Goal: Task Accomplishment & Management: Manage account settings

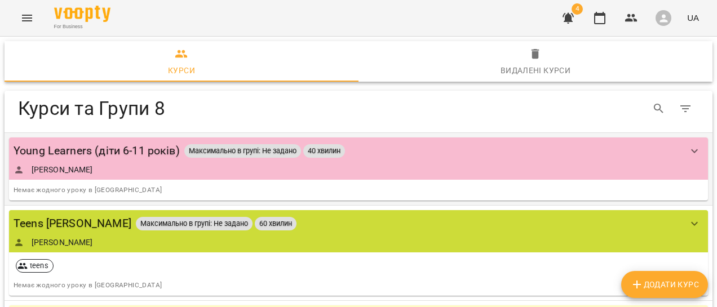
click at [147, 172] on div "[PERSON_NAME]" at bounding box center [347, 169] width 667 height 11
click at [177, 168] on div "[PERSON_NAME]" at bounding box center [347, 169] width 667 height 11
click at [687, 154] on icon "show more" at bounding box center [694, 151] width 14 height 14
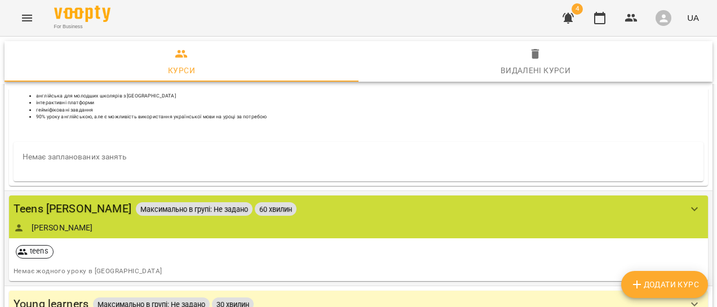
scroll to position [169, 0]
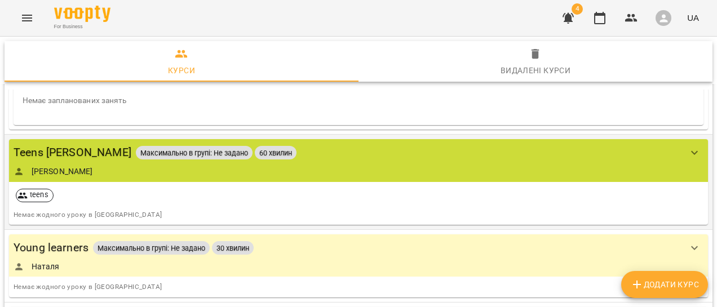
click at [481, 146] on div "Teens [PERSON_NAME] в групі: Не задано 60 хвилин" at bounding box center [347, 152] width 667 height 17
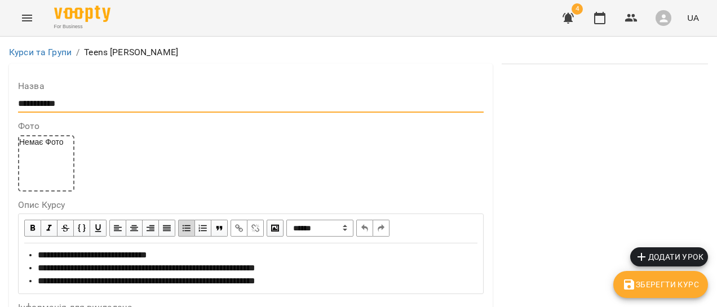
click at [97, 109] on input "**********" at bounding box center [250, 104] width 465 height 18
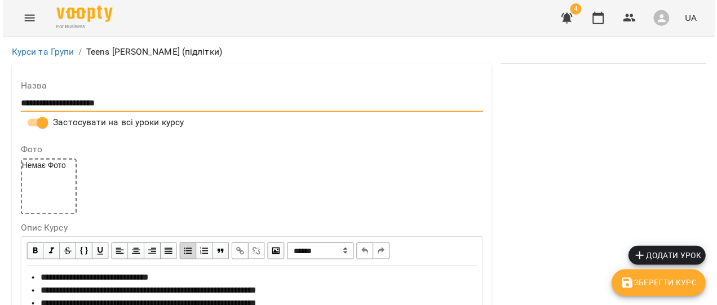
scroll to position [56, 0]
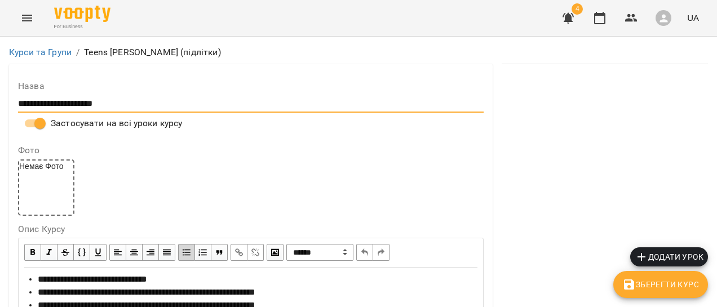
type input "**********"
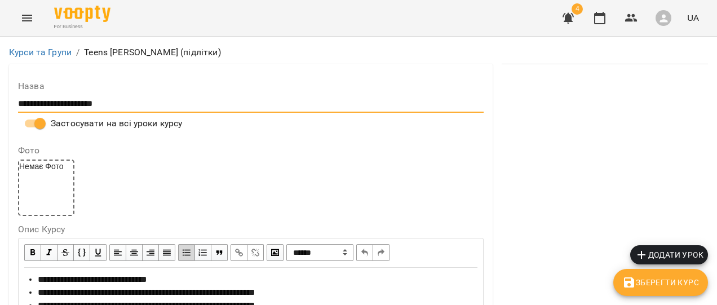
scroll to position [0, 0]
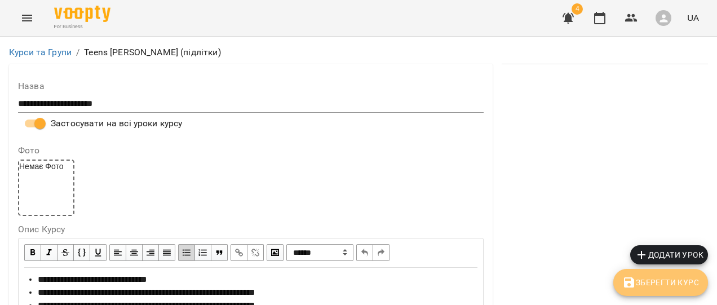
click at [640, 282] on span "Зберегти Курс" at bounding box center [660, 283] width 77 height 14
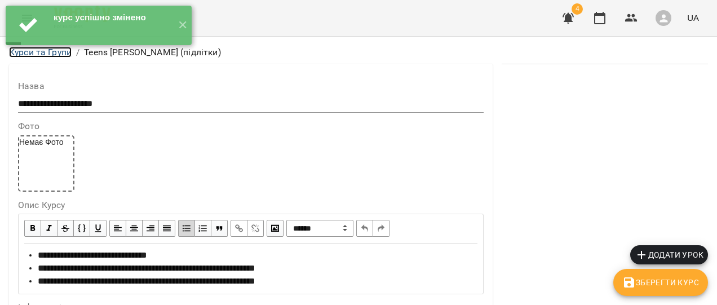
click at [38, 55] on link "Курси та Групи" at bounding box center [40, 52] width 63 height 11
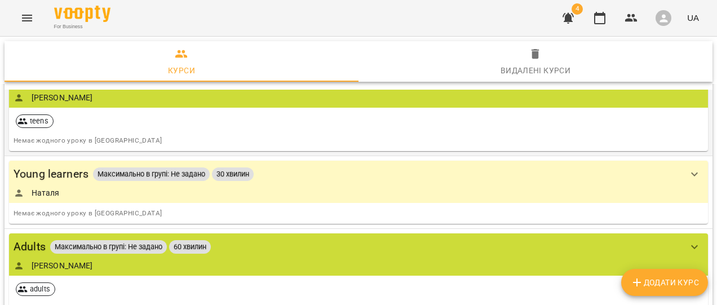
scroll to position [169, 0]
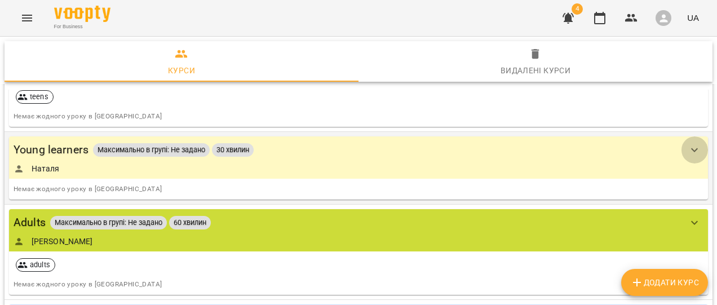
click at [691, 148] on icon "show more" at bounding box center [694, 150] width 7 height 4
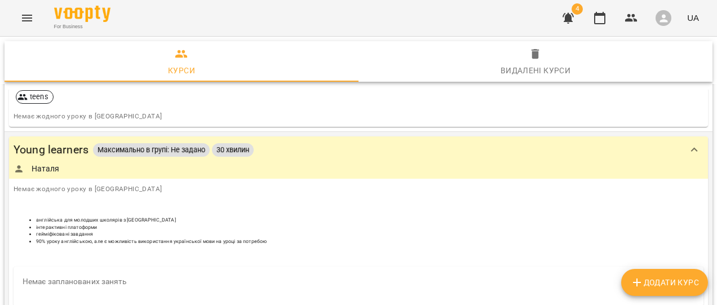
click at [286, 232] on li "гейміфіковані завдання" at bounding box center [369, 233] width 667 height 7
click at [311, 163] on div "Наталя" at bounding box center [347, 168] width 667 height 11
click at [277, 167] on div "Наталя" at bounding box center [347, 168] width 667 height 11
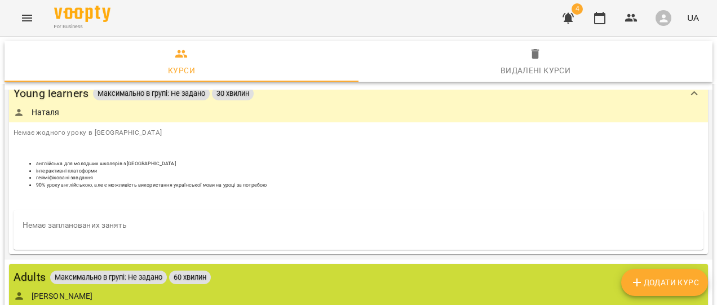
click at [132, 194] on p at bounding box center [359, 197] width 690 height 7
click at [50, 223] on h6 "Немає запланованих занять" at bounding box center [359, 225] width 672 height 12
click at [48, 109] on link "Наталя" at bounding box center [46, 111] width 28 height 11
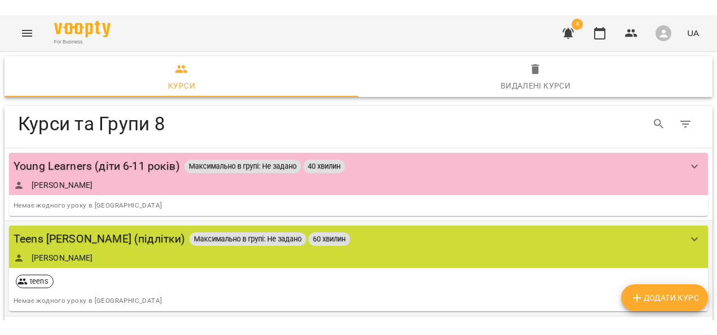
scroll to position [113, 0]
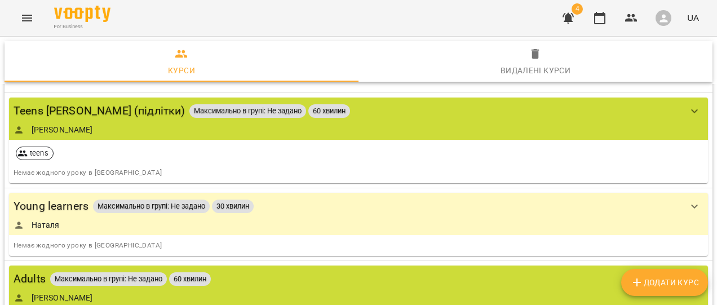
drag, startPoint x: 291, startPoint y: 202, endPoint x: 227, endPoint y: 202, distance: 64.8
click at [279, 202] on div "Young learners Максимально в групі: Не задано 30 хвилин" at bounding box center [347, 205] width 667 height 17
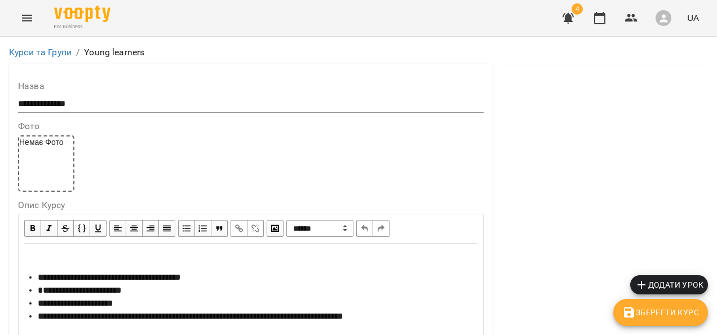
scroll to position [1, 0]
click at [87, 104] on input "**********" at bounding box center [250, 104] width 465 height 18
type input "**********"
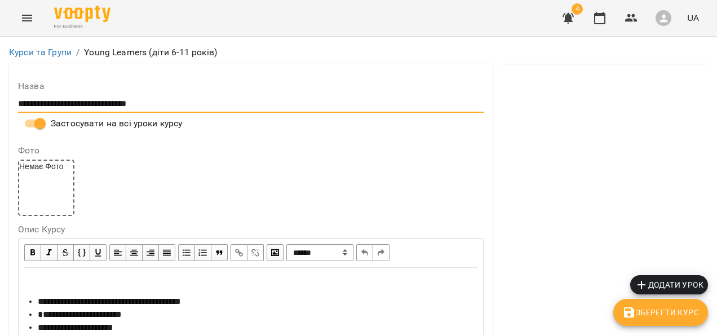
scroll to position [194, 0]
click at [122, 307] on span "**********" at bounding box center [80, 314] width 84 height 8
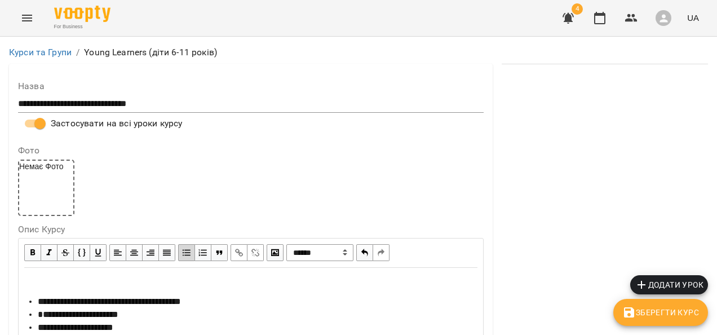
click at [663, 307] on span "Зберегти Курс" at bounding box center [660, 312] width 77 height 14
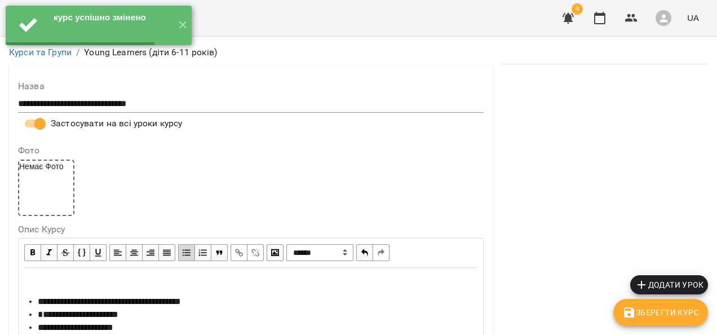
scroll to position [0, 0]
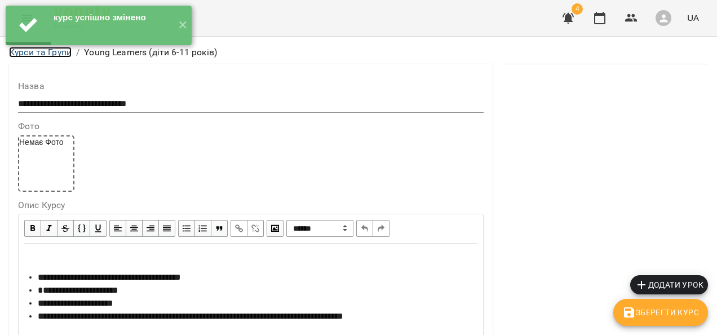
click at [39, 52] on link "Курси та Групи" at bounding box center [40, 52] width 63 height 11
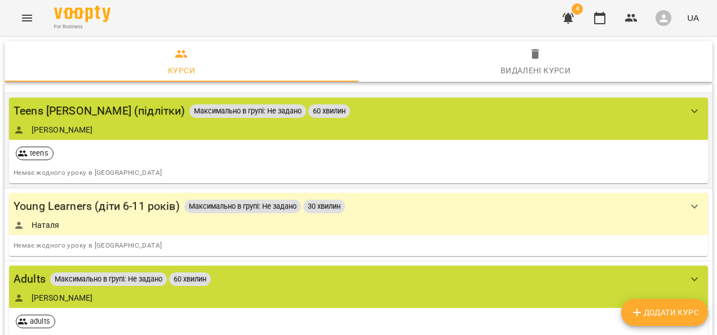
scroll to position [169, 0]
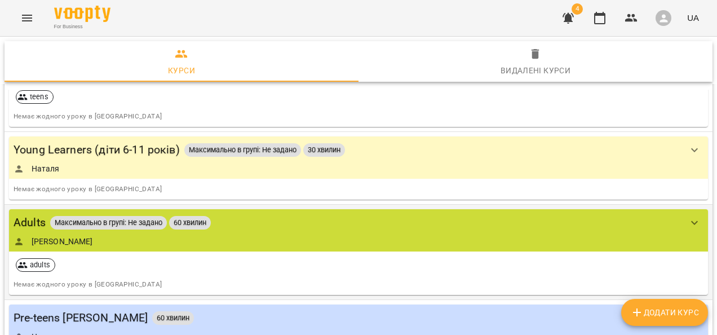
click at [250, 232] on div "Adults Максимально в групі: Не задано 60 хвилин [PERSON_NAME]" at bounding box center [347, 230] width 667 height 33
click at [228, 243] on div "[PERSON_NAME]" at bounding box center [347, 241] width 667 height 11
drag, startPoint x: 226, startPoint y: 236, endPoint x: 220, endPoint y: 238, distance: 6.4
click at [223, 237] on div "[PERSON_NAME]" at bounding box center [347, 241] width 667 height 11
click at [128, 256] on div "adults" at bounding box center [358, 265] width 694 height 23
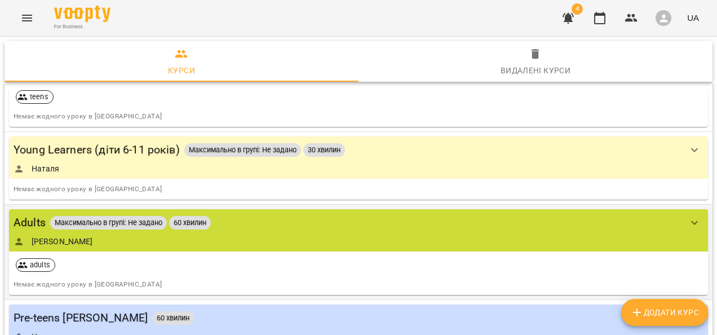
click at [117, 270] on div "adults" at bounding box center [358, 265] width 694 height 23
drag, startPoint x: 117, startPoint y: 270, endPoint x: 62, endPoint y: 273, distance: 55.3
click at [114, 271] on div "adults" at bounding box center [358, 265] width 694 height 23
drag, startPoint x: 62, startPoint y: 273, endPoint x: 68, endPoint y: 284, distance: 12.9
click at [66, 277] on div "adults Немає жодного уроку в [GEOGRAPHIC_DATA]" at bounding box center [358, 273] width 694 height 39
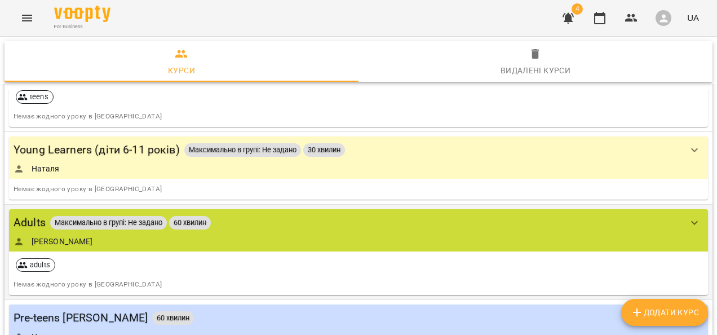
click at [70, 236] on div "[PERSON_NAME]" at bounding box center [347, 241] width 667 height 11
click at [35, 220] on div "Adults" at bounding box center [30, 222] width 32 height 17
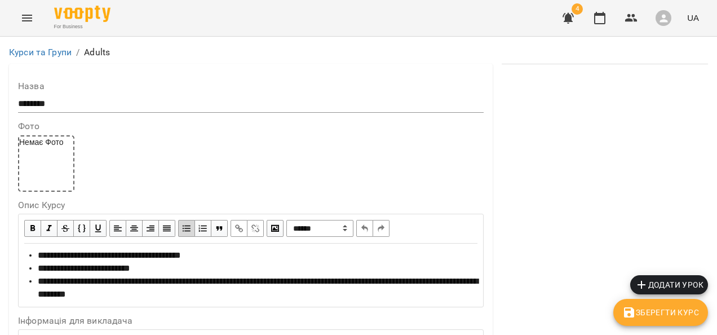
click at [87, 107] on input "******" at bounding box center [250, 104] width 465 height 18
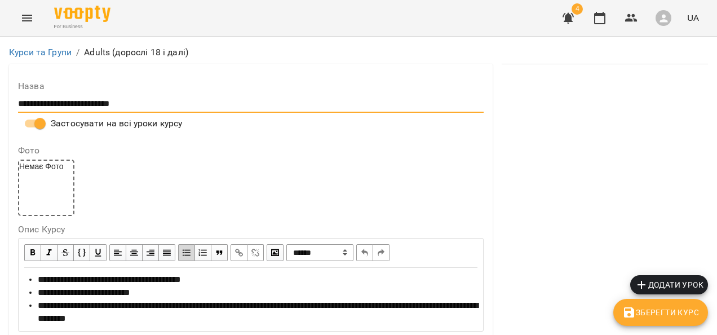
scroll to position [56, 0]
type input "**********"
click at [126, 288] on span "**********" at bounding box center [84, 292] width 92 height 8
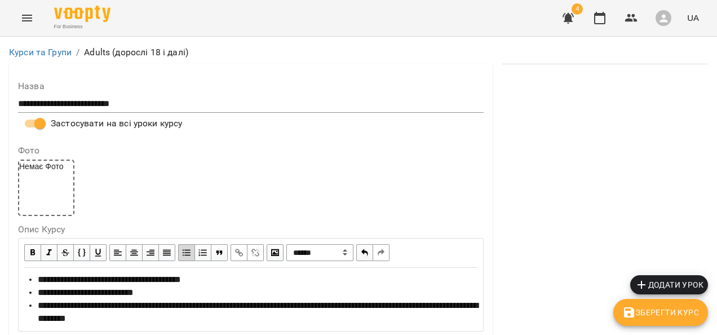
click at [637, 307] on span "Зберегти Курс" at bounding box center [660, 312] width 77 height 14
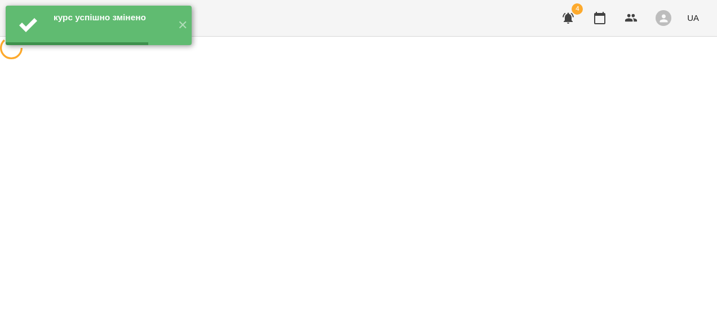
scroll to position [0, 0]
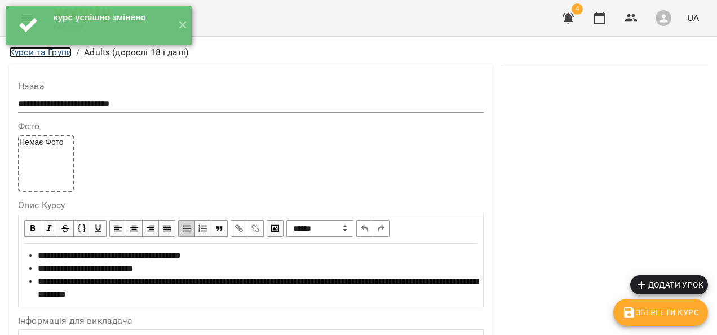
click at [34, 55] on link "Курси та Групи" at bounding box center [40, 52] width 63 height 11
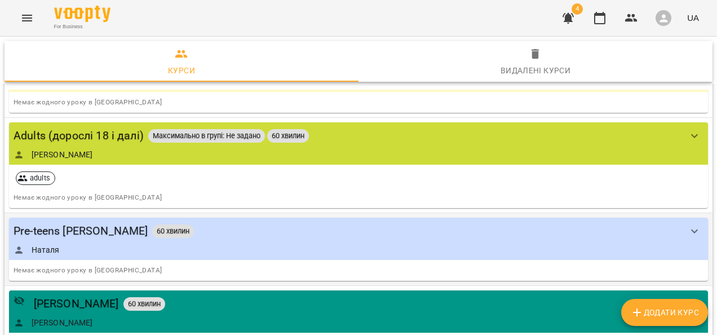
scroll to position [282, 0]
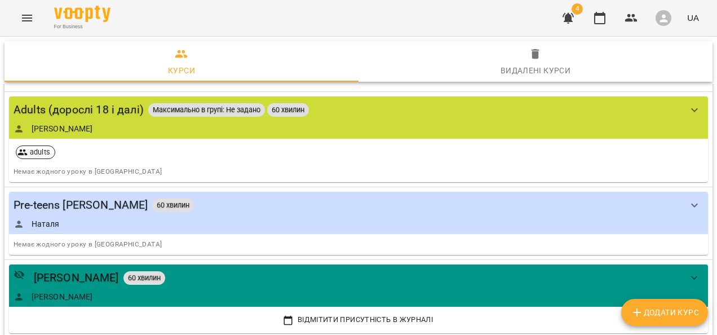
click at [188, 209] on div "Pre-teens [PERSON_NAME] 60 хвилин" at bounding box center [347, 204] width 667 height 17
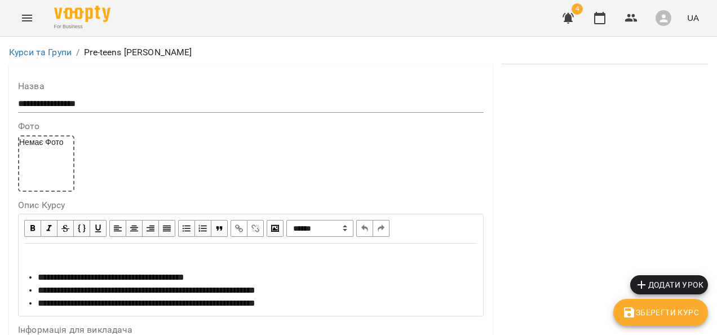
click at [112, 101] on input "**********" at bounding box center [250, 104] width 465 height 18
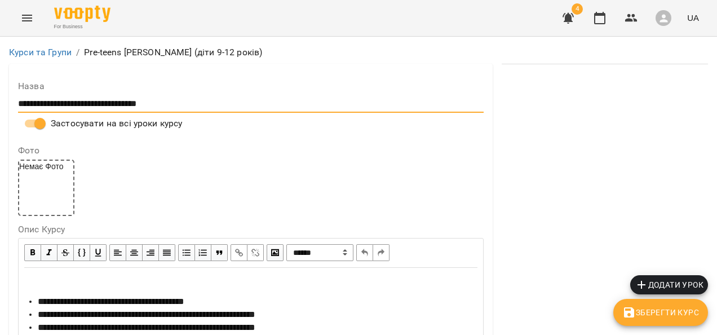
scroll to position [113, 0]
type input "**********"
click at [656, 307] on span "Зберегти Курс" at bounding box center [660, 312] width 77 height 14
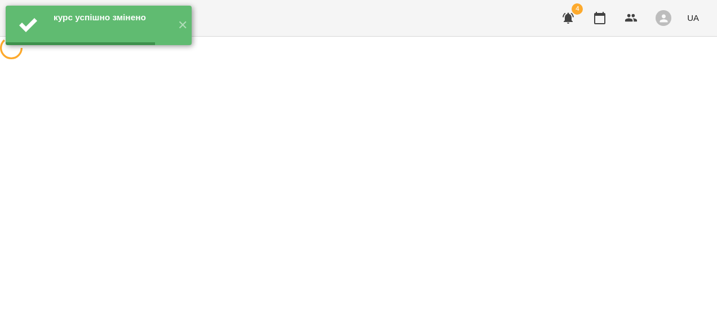
scroll to position [0, 0]
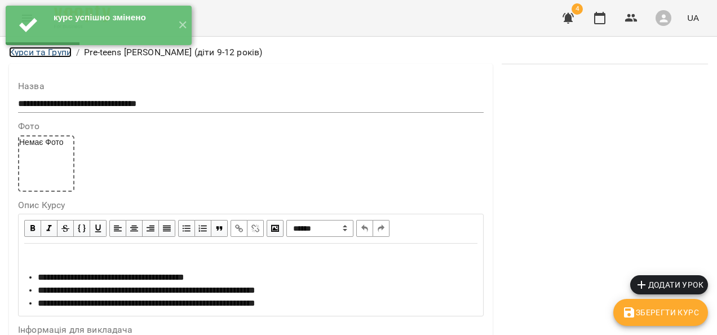
click at [45, 55] on link "Курси та Групи" at bounding box center [40, 52] width 63 height 11
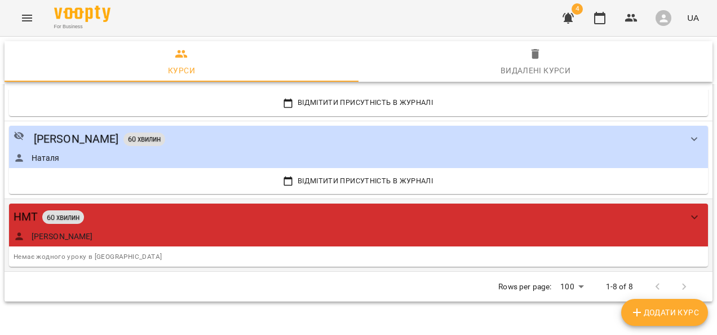
scroll to position [500, 0]
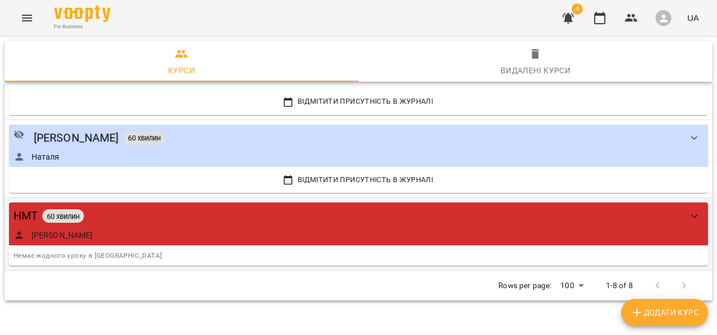
click at [132, 236] on div "[PERSON_NAME]" at bounding box center [347, 234] width 667 height 11
click at [142, 217] on div "НМТ 60 хвилин" at bounding box center [347, 215] width 667 height 17
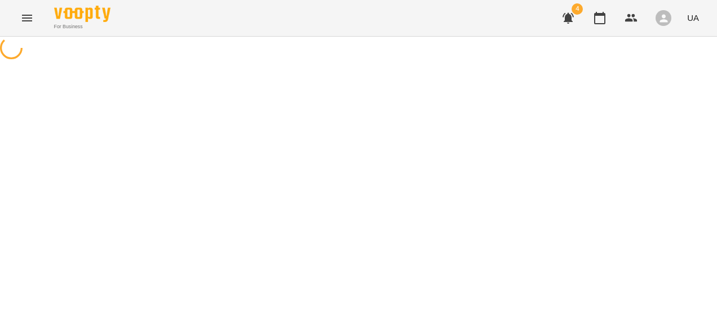
click at [144, 62] on div at bounding box center [358, 49] width 717 height 25
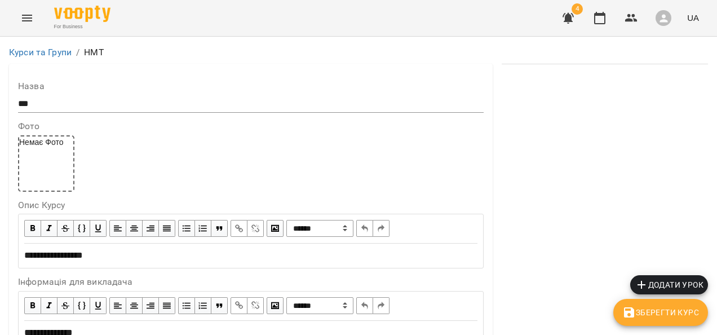
click at [100, 92] on div "Назва ***" at bounding box center [250, 97] width 465 height 31
click at [100, 99] on input "***" at bounding box center [250, 104] width 465 height 18
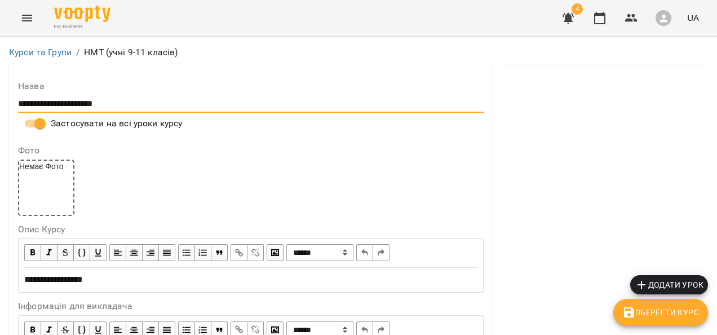
scroll to position [507, 0]
type input "**********"
click at [664, 307] on button "Зберегти Курс" at bounding box center [660, 312] width 95 height 27
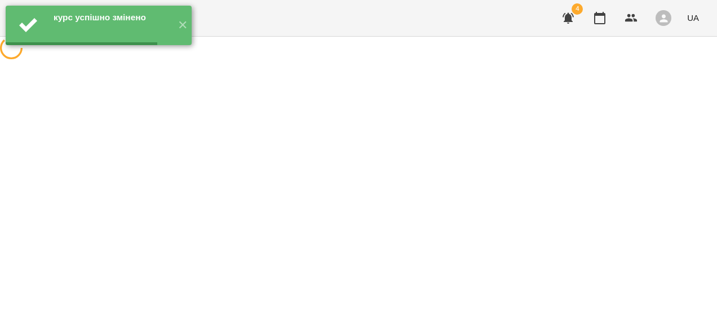
scroll to position [0, 0]
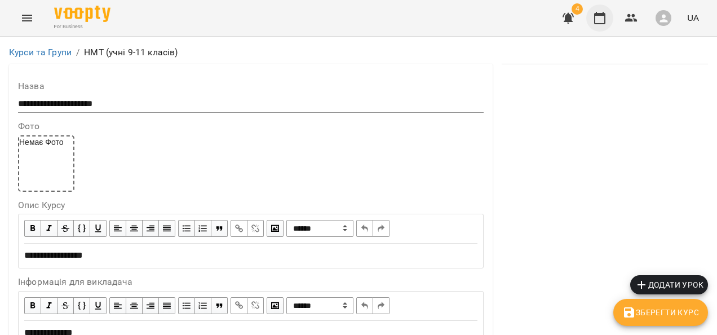
click at [597, 21] on icon "button" at bounding box center [600, 18] width 14 height 14
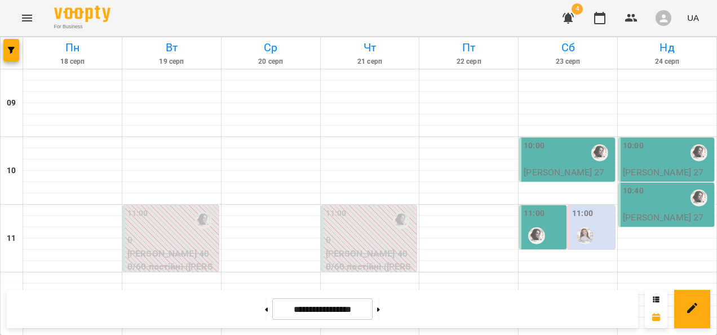
scroll to position [607, 0]
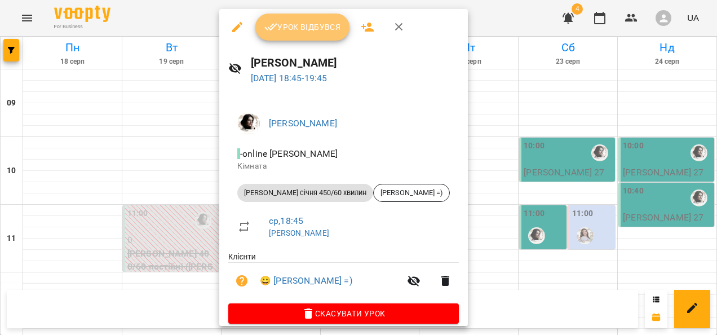
click at [280, 35] on button "Урок відбувся" at bounding box center [302, 27] width 95 height 27
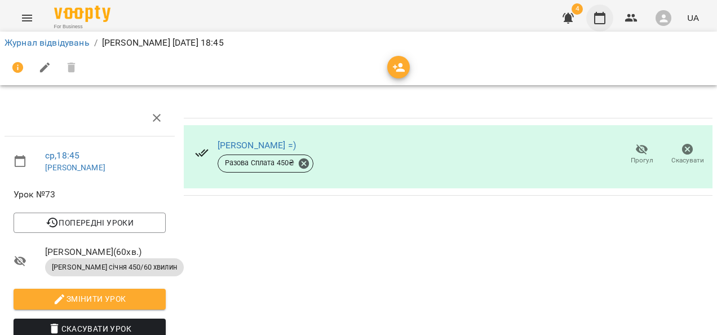
click at [597, 24] on icon "button" at bounding box center [600, 18] width 14 height 14
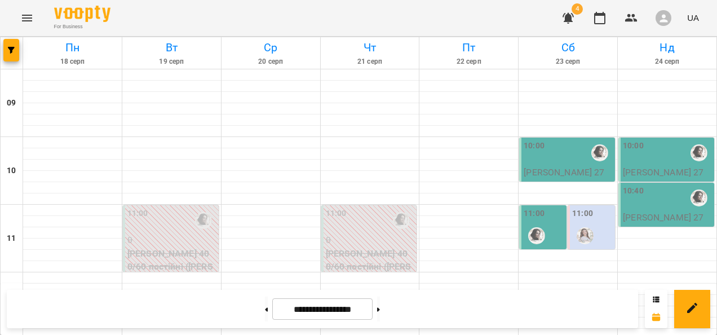
scroll to position [620, 0]
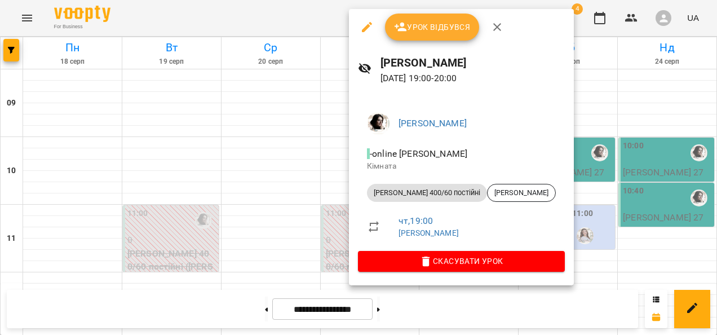
click at [267, 214] on div at bounding box center [358, 167] width 717 height 335
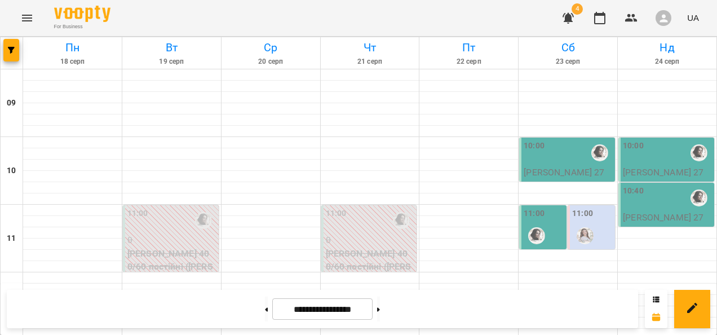
scroll to position [664, 0]
